Goal: Information Seeking & Learning: Learn about a topic

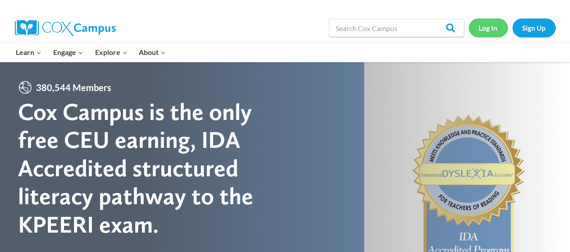
click at [495, 25] on link "Log In" at bounding box center [487, 27] width 39 height 18
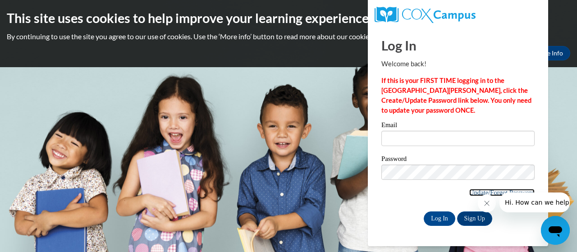
click at [492, 192] on link "Update/Forgot Password" at bounding box center [501, 192] width 65 height 7
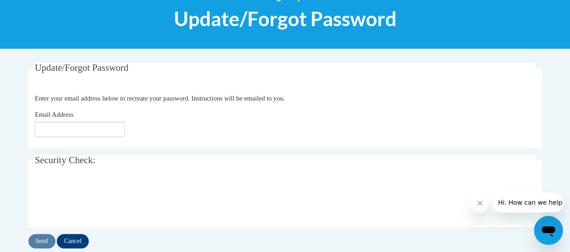
scroll to position [130, 0]
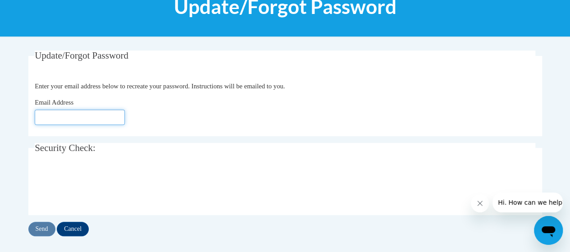
click at [84, 114] on input "Email Address" at bounding box center [80, 116] width 90 height 15
type input "mullera@prescott.k12.wi.us"
click at [40, 226] on input "Send" at bounding box center [41, 229] width 27 height 14
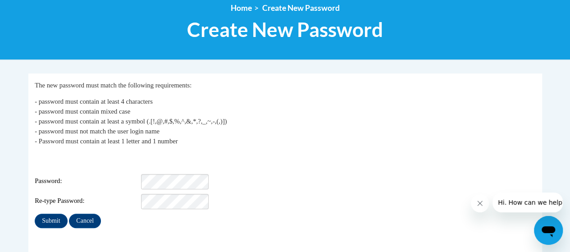
scroll to position [108, 0]
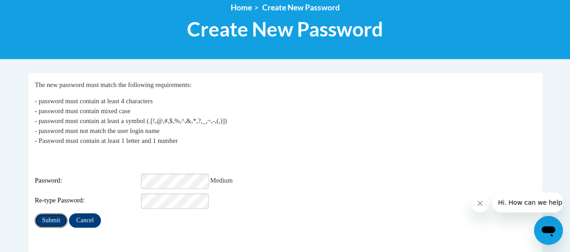
click at [53, 214] on input "Submit" at bounding box center [51, 220] width 32 height 14
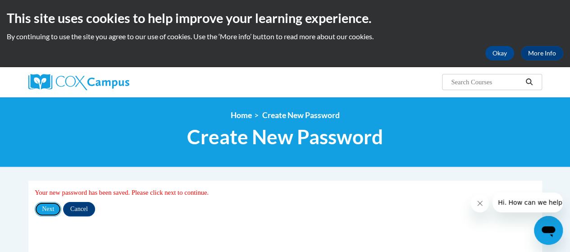
click at [53, 214] on input "Next" at bounding box center [48, 209] width 27 height 14
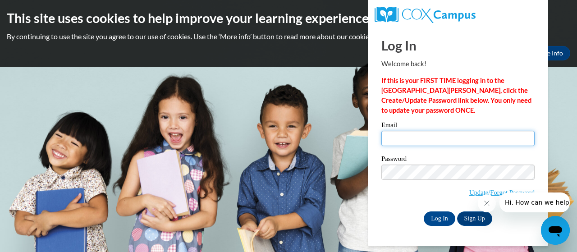
click at [429, 144] on input "Email" at bounding box center [457, 138] width 153 height 15
type input "[EMAIL_ADDRESS][DOMAIN_NAME]"
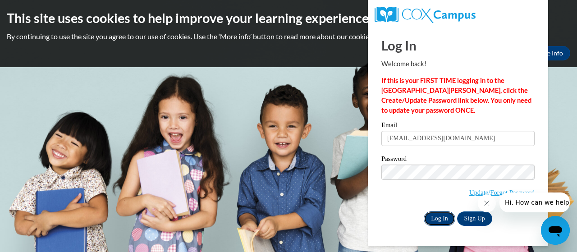
click at [441, 219] on input "Log In" at bounding box center [439, 218] width 32 height 14
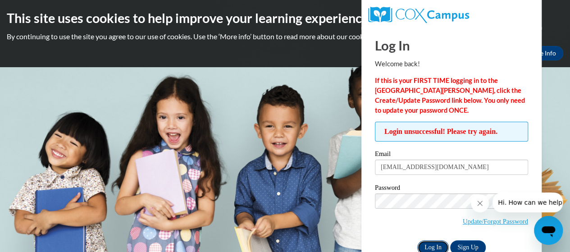
click at [431, 250] on input "Log In" at bounding box center [433, 247] width 32 height 14
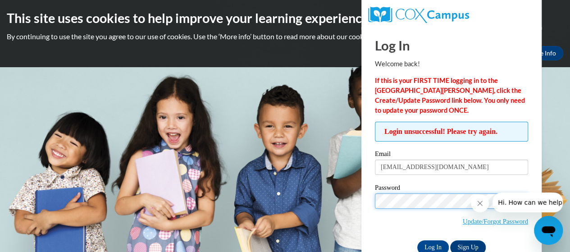
click at [417, 240] on input "Log In" at bounding box center [433, 247] width 32 height 14
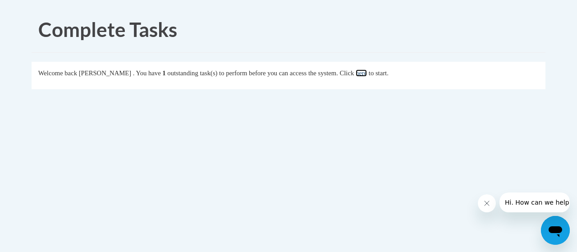
click at [367, 74] on link "here" at bounding box center [360, 72] width 11 height 7
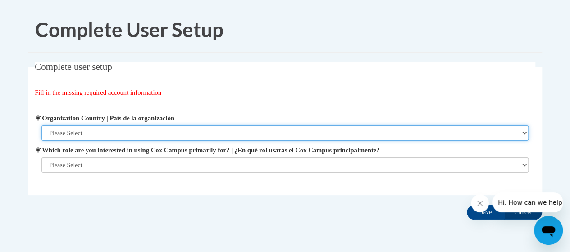
click at [303, 133] on select "Please Select [GEOGRAPHIC_DATA] | [GEOGRAPHIC_DATA] Outside of [GEOGRAPHIC_DATA…" at bounding box center [284, 132] width 487 height 15
select select "ad49bcad-a171-4b2e-b99c-48b446064914"
click at [41, 125] on select "Please Select [GEOGRAPHIC_DATA] | [GEOGRAPHIC_DATA] Outside of [GEOGRAPHIC_DATA…" at bounding box center [284, 132] width 487 height 15
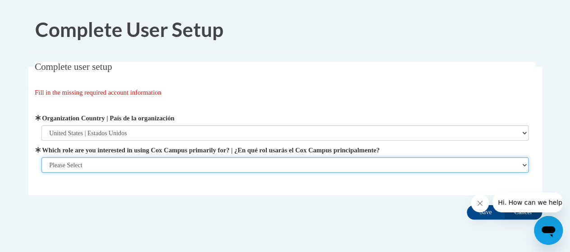
click at [297, 157] on select "Please Select College/University | Colegio/Universidad Community/Nonprofit Part…" at bounding box center [284, 164] width 487 height 15
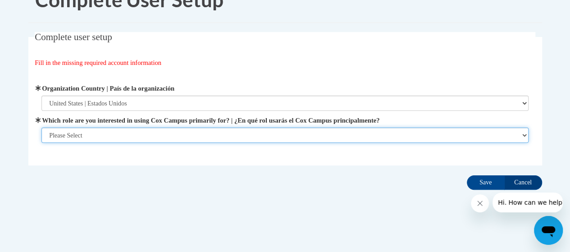
scroll to position [31, 0]
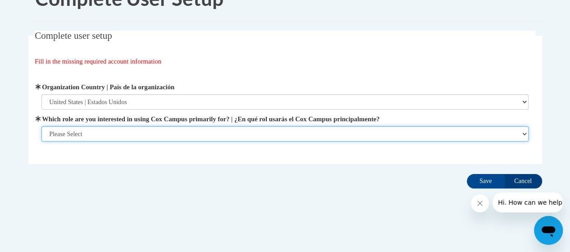
click at [359, 135] on select "Please Select College/University | Colegio/Universidad Community/Nonprofit Part…" at bounding box center [284, 133] width 487 height 15
click at [91, 135] on select "Please Select College/University | Colegio/Universidad Community/Nonprofit Part…" at bounding box center [284, 133] width 487 height 15
select select "fbf2d438-af2f-41f8-98f1-81c410e29de3"
click at [41, 141] on select "Please Select College/University | Colegio/Universidad Community/Nonprofit Part…" at bounding box center [284, 133] width 487 height 15
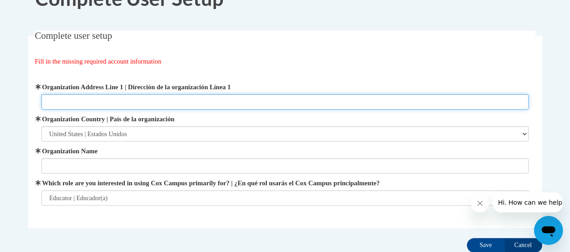
click at [280, 96] on input "Organization Address Line 1 | Dirección de la organización Línea 1" at bounding box center [284, 101] width 487 height 15
type input "[STREET_ADDRESS][PERSON_NAME]"
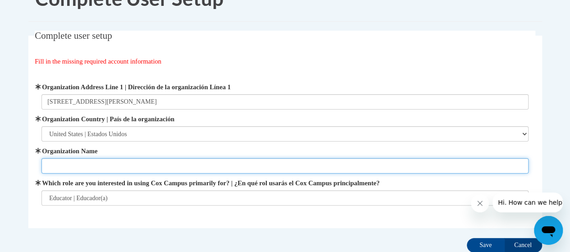
click at [116, 168] on input "Organization Name" at bounding box center [284, 165] width 487 height 15
type input "[GEOGRAPHIC_DATA]/[PERSON_NAME][GEOGRAPHIC_DATA]"
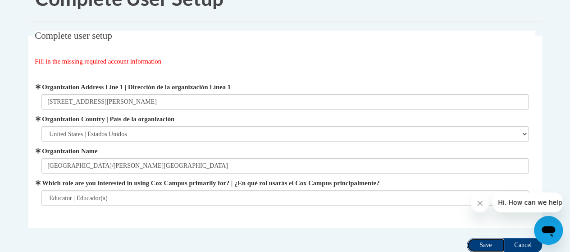
click at [483, 244] on input "Save" at bounding box center [486, 245] width 38 height 14
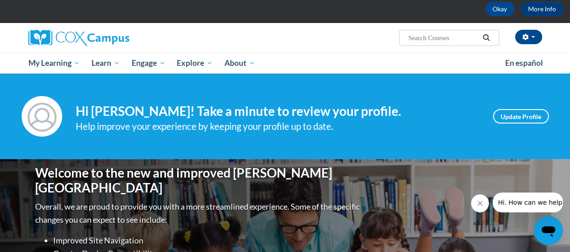
scroll to position [33, 0]
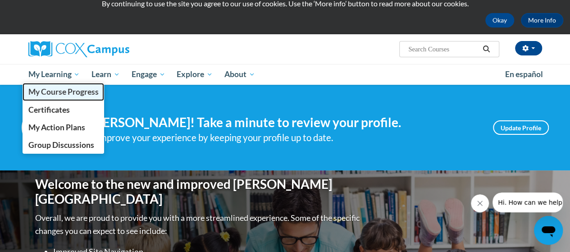
click at [55, 93] on span "My Course Progress" at bounding box center [63, 91] width 70 height 9
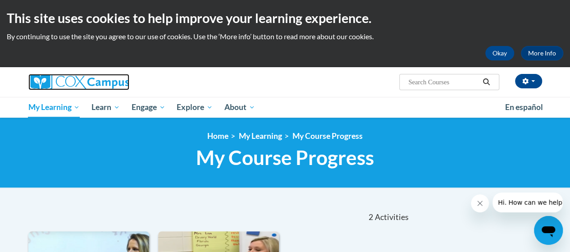
click at [41, 78] on img at bounding box center [78, 82] width 101 height 16
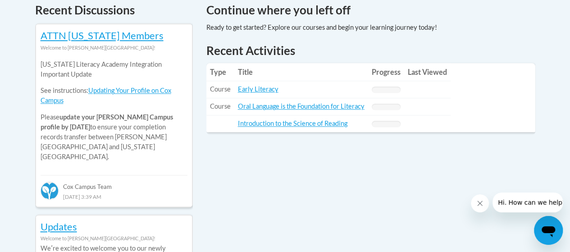
scroll to position [366, 0]
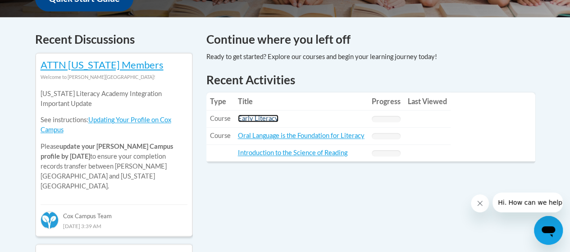
click at [256, 118] on link "Early Literacy" at bounding box center [258, 118] width 41 height 8
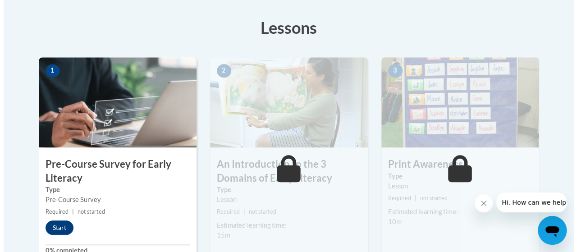
scroll to position [248, 0]
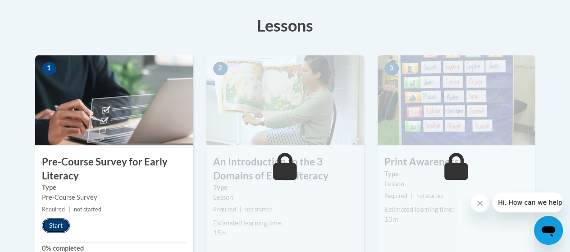
click at [62, 220] on button "Start" at bounding box center [56, 225] width 28 height 14
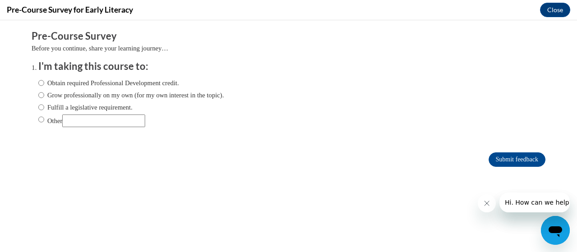
scroll to position [0, 0]
click at [38, 105] on input "Fulfill a legislative requirement." at bounding box center [41, 107] width 6 height 10
radio input "true"
click at [505, 164] on input "Submit feedback" at bounding box center [516, 159] width 57 height 14
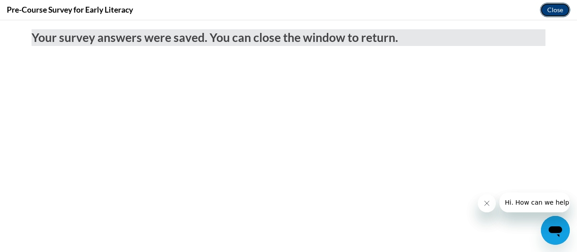
click at [547, 14] on button "Close" at bounding box center [555, 10] width 30 height 14
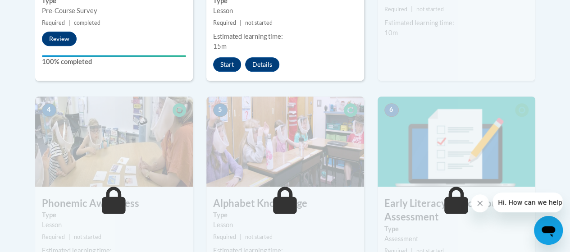
scroll to position [433, 0]
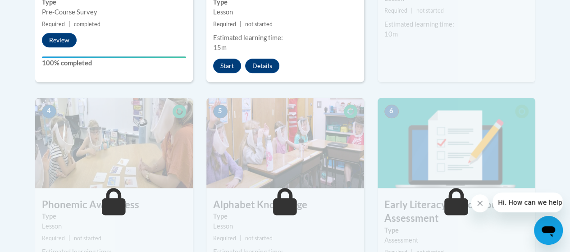
drag, startPoint x: 574, startPoint y: 83, endPoint x: 576, endPoint y: 129, distance: 46.0
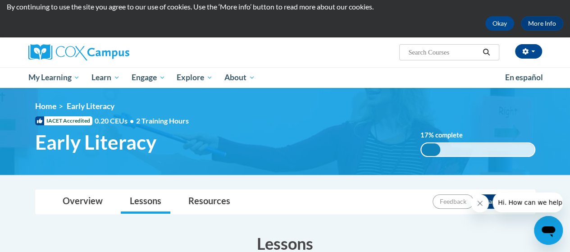
scroll to position [0, 0]
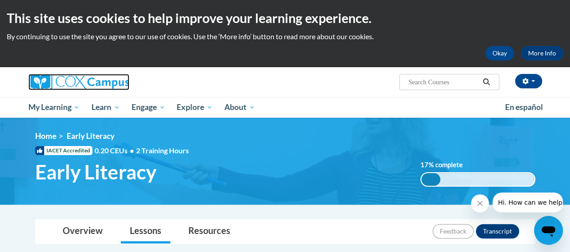
click at [58, 76] on img at bounding box center [78, 82] width 101 height 16
